Goal: Information Seeking & Learning: Learn about a topic

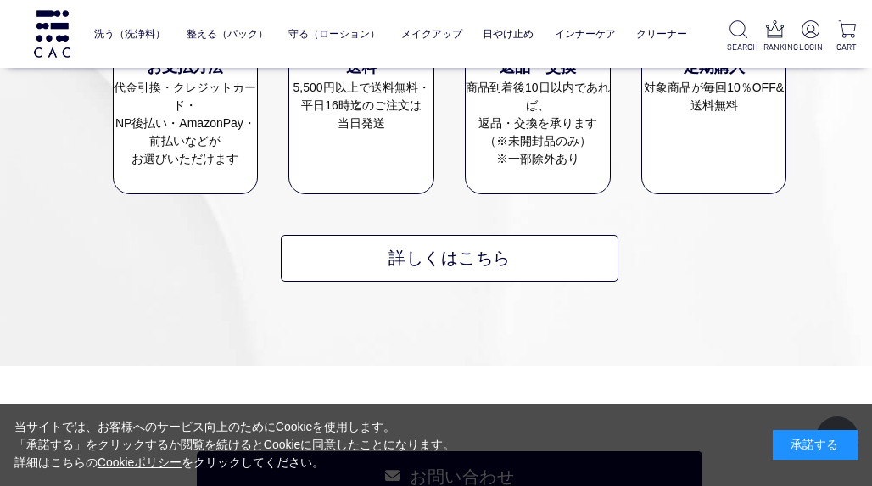
scroll to position [18565, 0]
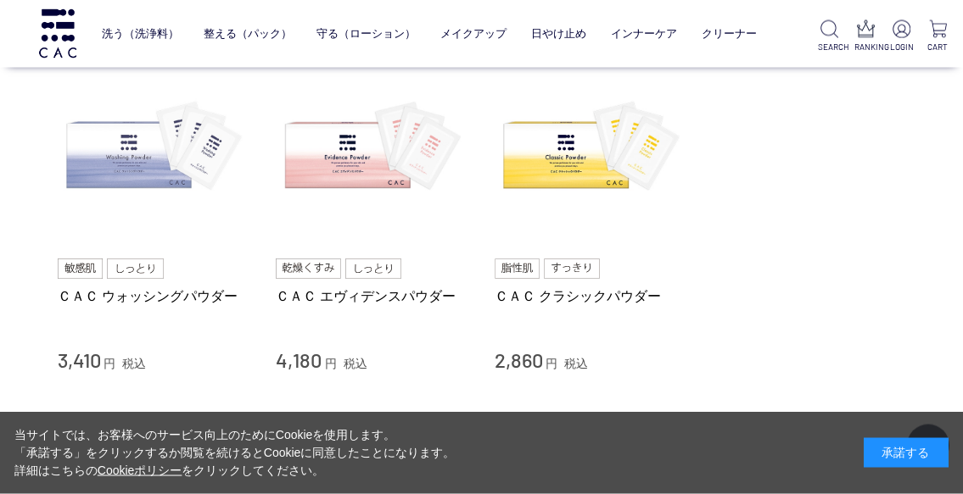
scroll to position [122, 0]
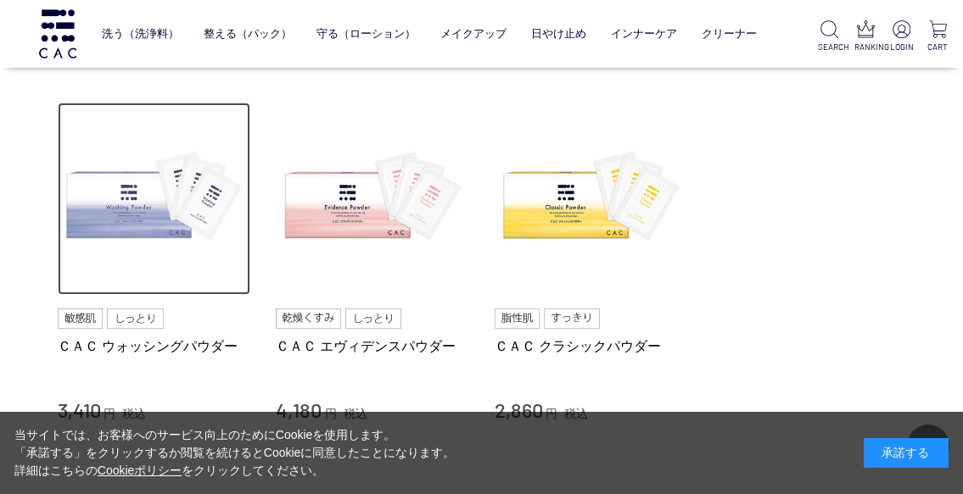
click at [137, 196] on img at bounding box center [154, 199] width 193 height 193
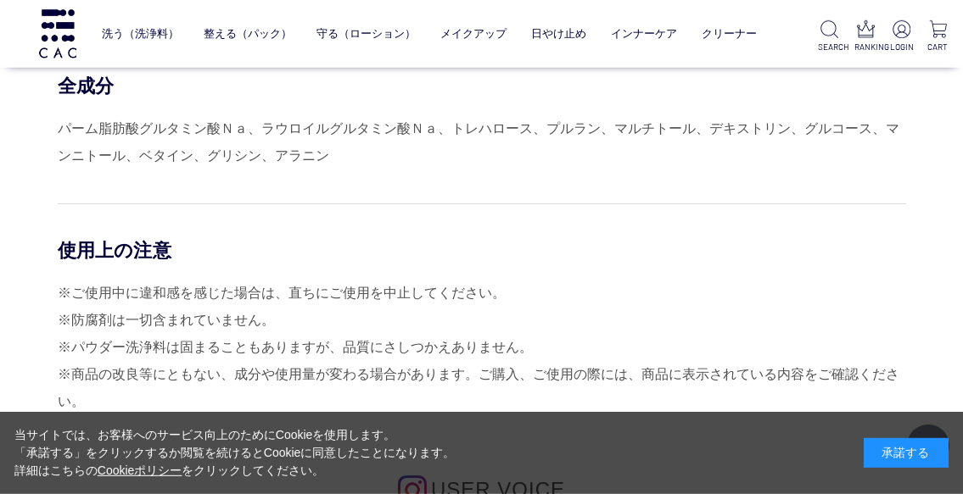
scroll to position [7573, 0]
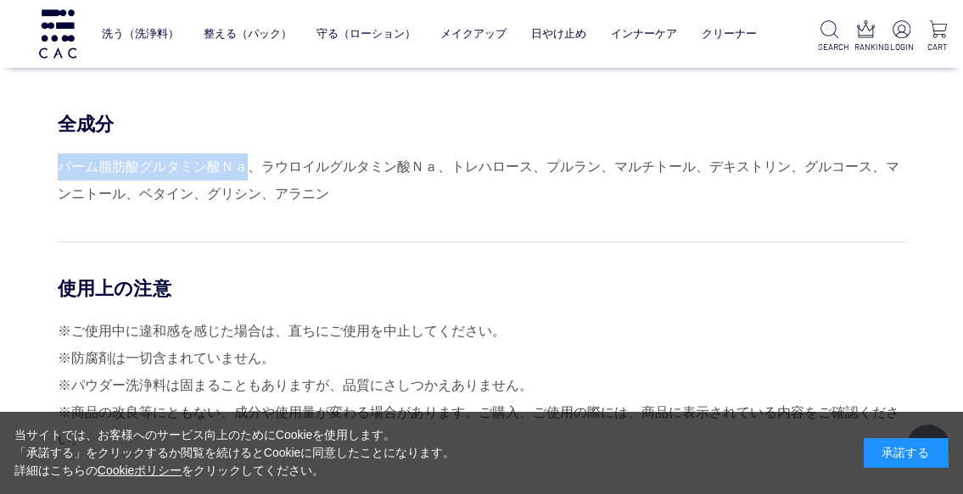
drag, startPoint x: 60, startPoint y: 164, endPoint x: 243, endPoint y: 162, distance: 182.4
click at [243, 162] on div "パーム脂肪酸グルタミン酸Ｎａ、ラウロイルグルタミン酸Ｎａ、トレハロース、プルラン、マルチトール、デキストリン、グルコース、マンニトール、ベタイン、グリシン、ア…" at bounding box center [482, 181] width 848 height 54
copy div "パーム脂肪酸グルタミン酸Ｎａ"
click at [541, 273] on div "使用上の注意 ※ご使用中に違和感を感じた場合は、直ちにご使用を中止してください。 ※防腐剤は一切含まれていません。 ※パウダー洗浄料は固まることもありますが、…" at bounding box center [482, 348] width 848 height 212
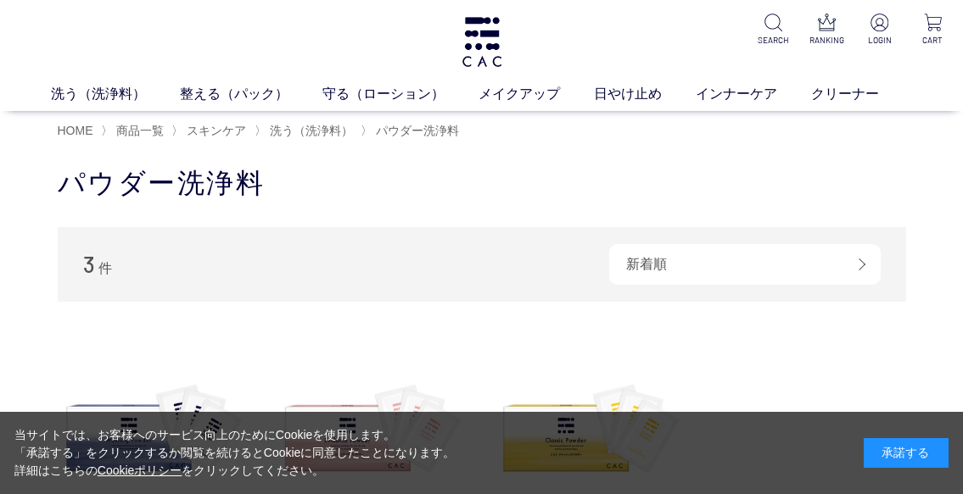
scroll to position [122, 0]
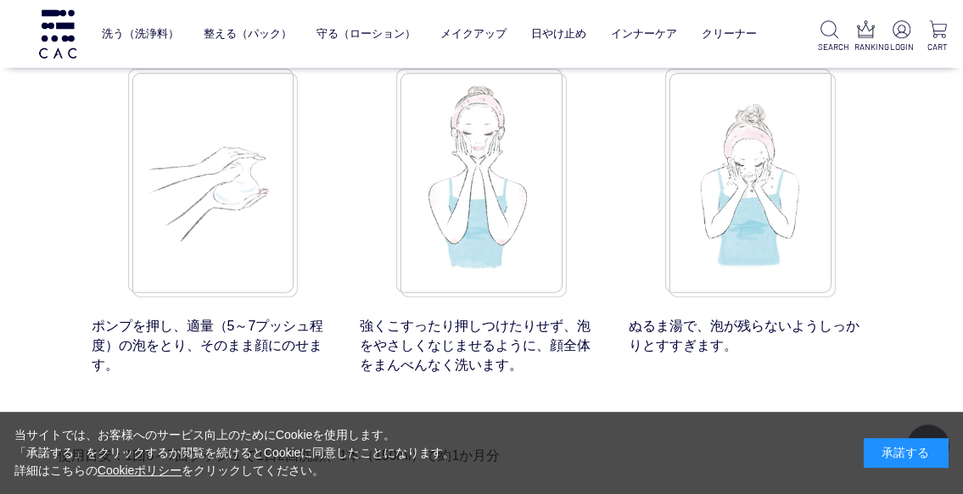
scroll to position [14656, 0]
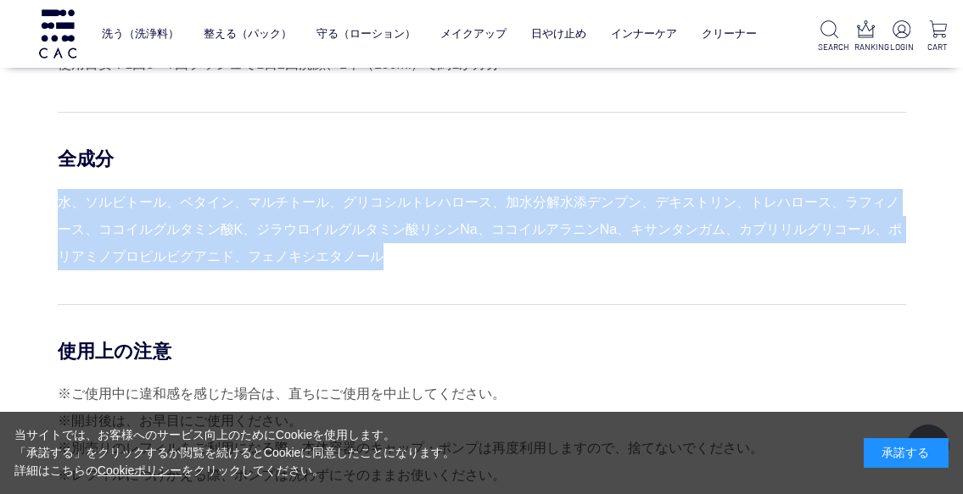
drag, startPoint x: 61, startPoint y: 198, endPoint x: 407, endPoint y: 274, distance: 354.2
click at [407, 274] on div "使用方法 step 1 ポンプを押し、適量（5～7プッシュ程度）の泡をとり、そのまま顔にのせます。 step 2 強くこすったり押しつけたりせず、泡をやさしく…" at bounding box center [482, 57] width 848 height 1081
copy div "水、ソルビトール、ベタイン、マルチトール、グリコシルトレハロース、加水分解水添デンプン、デキストリン、トレハロース、ラフィノース、ココイルグルタミン酸K、ジラ…"
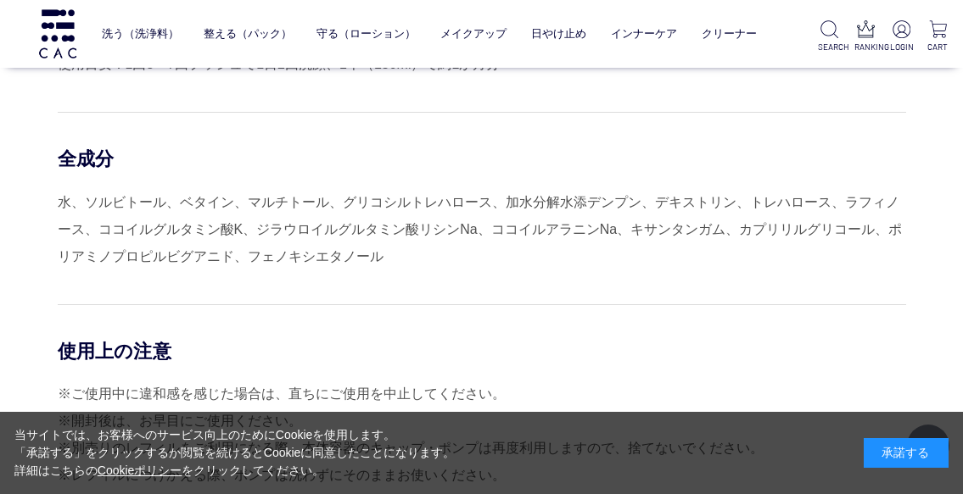
click at [458, 282] on div "使用方法 step 1 ポンプを押し、適量（5～7プッシュ程度）の泡をとり、そのまま顔にのせます。 step 2 強くこすったり押しつけたりせず、泡をやさしく…" at bounding box center [482, 57] width 848 height 1081
